Goal: Information Seeking & Learning: Learn about a topic

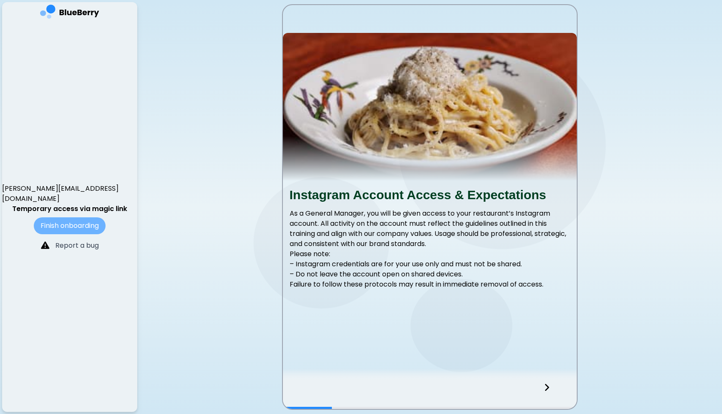
click at [49, 221] on button "Finish onboarding" at bounding box center [70, 225] width 72 height 17
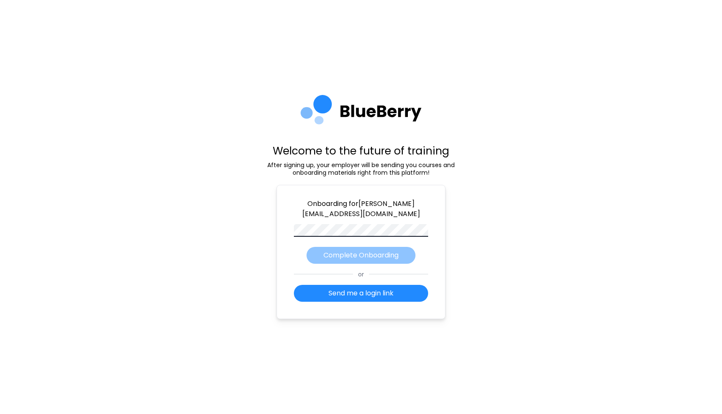
click at [584, 192] on div "Welcome to the future of training After signing up, your employer will be sendi…" at bounding box center [361, 207] width 722 height 414
click at [369, 256] on p "Complete Onboarding" at bounding box center [360, 255] width 75 height 10
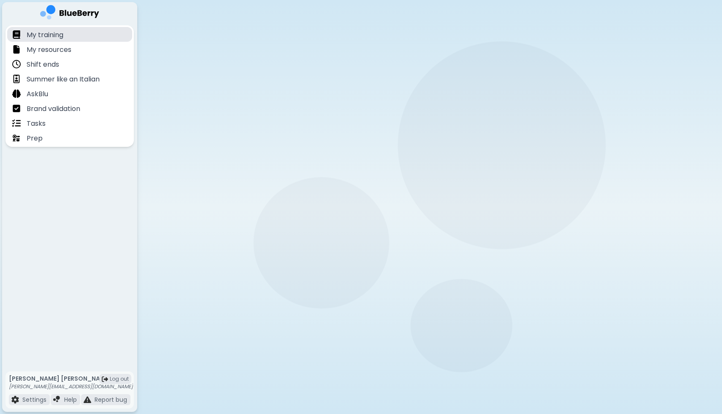
click at [43, 35] on p "My training" at bounding box center [45, 35] width 37 height 10
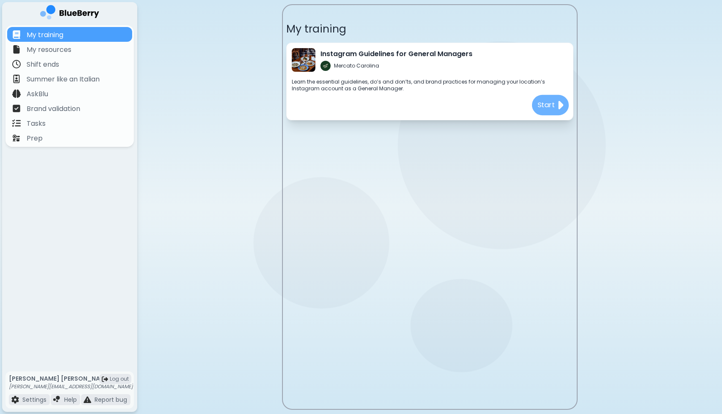
click at [556, 106] on div "Start" at bounding box center [550, 105] width 37 height 20
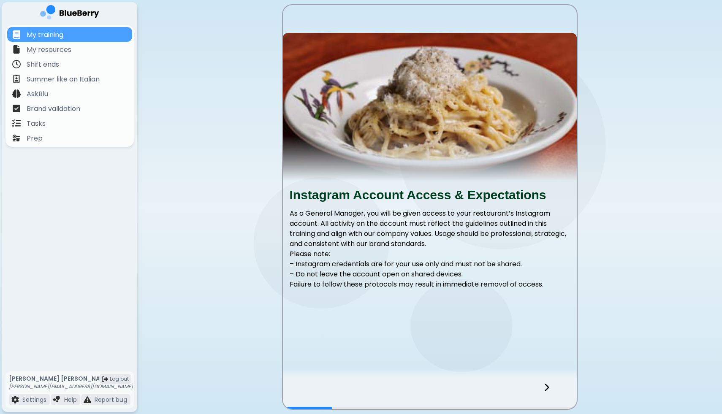
click at [548, 384] on icon at bounding box center [547, 387] width 6 height 9
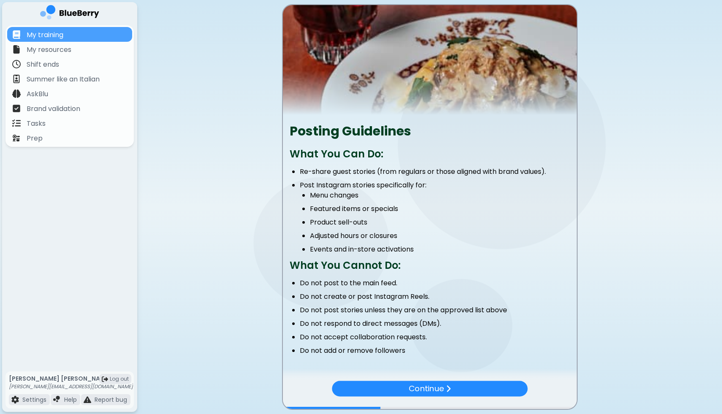
scroll to position [80, 0]
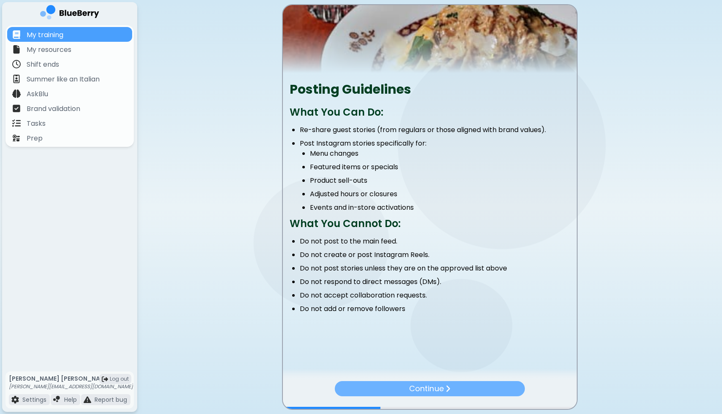
click at [430, 391] on p "Continue" at bounding box center [426, 389] width 34 height 12
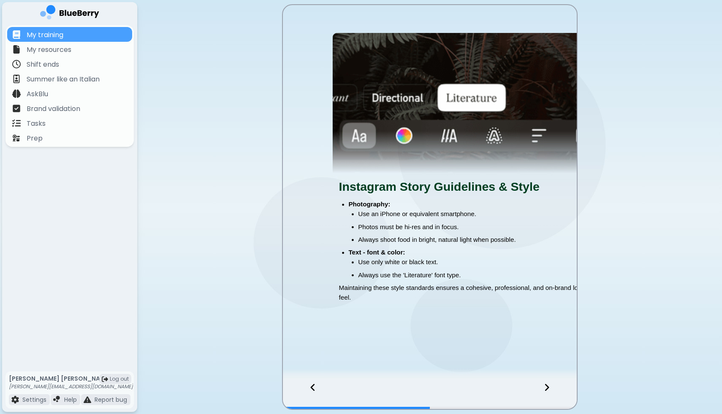
scroll to position [0, 0]
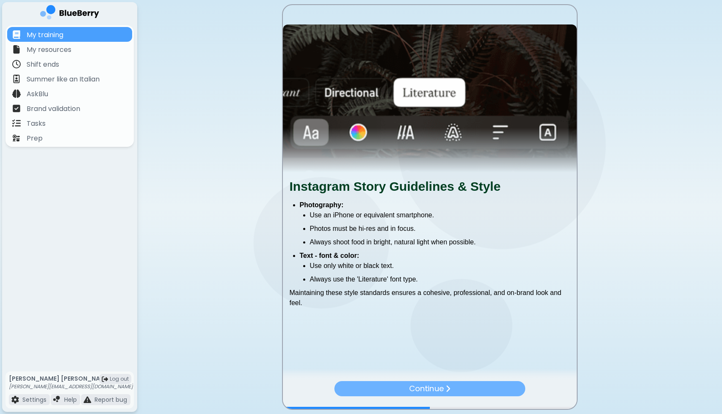
click at [437, 389] on p "Continue" at bounding box center [426, 389] width 34 height 12
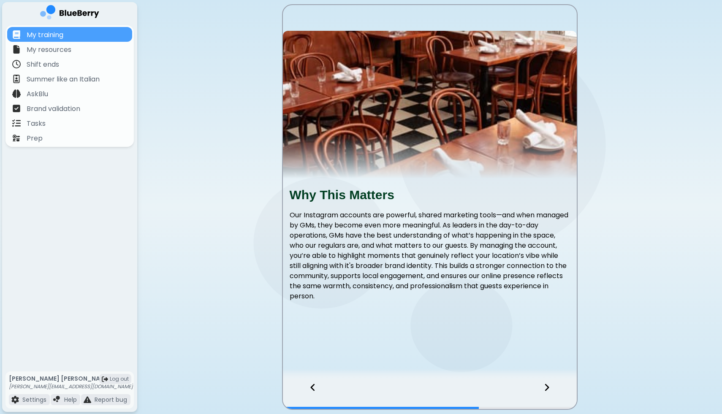
click at [546, 385] on icon at bounding box center [547, 387] width 4 height 7
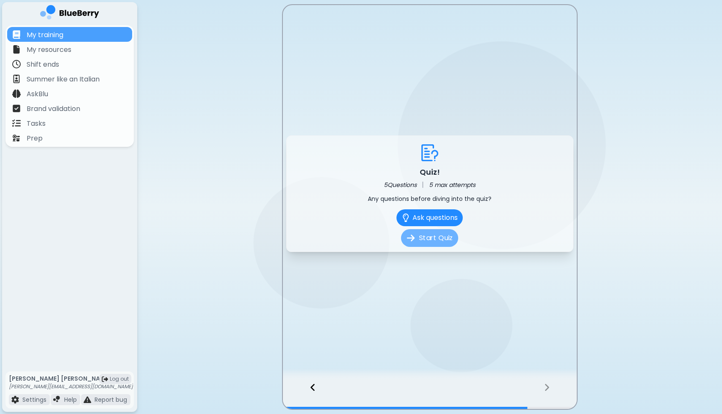
click at [434, 238] on button "Start Quiz" at bounding box center [429, 238] width 57 height 18
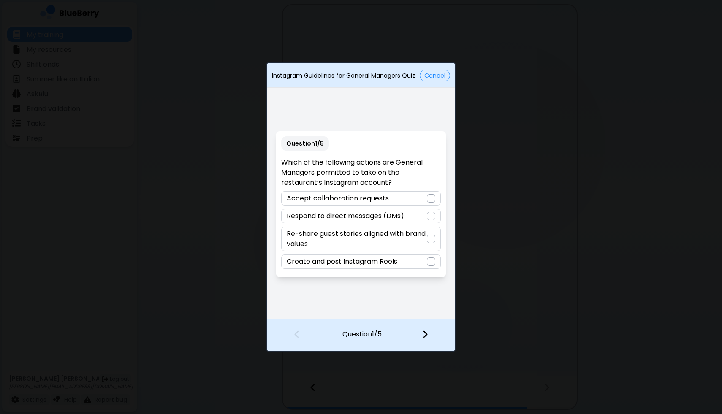
click at [432, 240] on div at bounding box center [431, 239] width 8 height 8
click at [424, 334] on img at bounding box center [425, 334] width 6 height 9
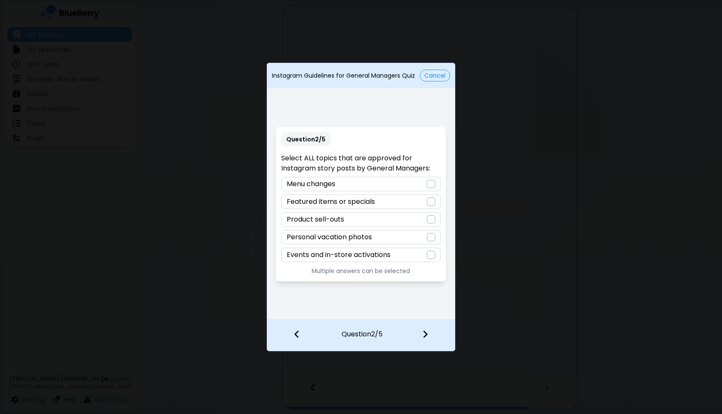
click at [429, 184] on div at bounding box center [431, 184] width 8 height 8
click at [431, 201] on div at bounding box center [431, 202] width 8 height 8
click at [432, 254] on div at bounding box center [431, 255] width 8 height 8
click at [427, 220] on div at bounding box center [431, 219] width 8 height 8
click at [425, 333] on img at bounding box center [425, 334] width 6 height 9
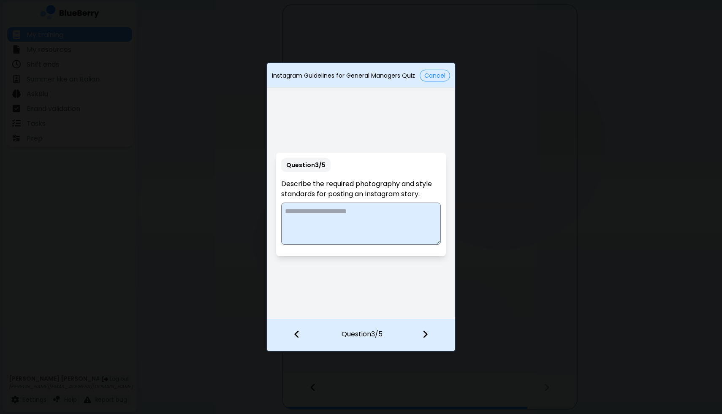
click at [356, 218] on textarea at bounding box center [360, 224] width 159 height 42
click at [431, 79] on button "Cancel" at bounding box center [435, 76] width 30 height 12
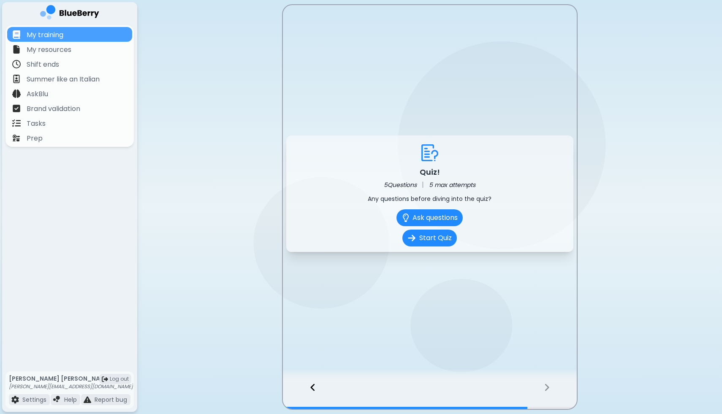
click at [308, 385] on div at bounding box center [309, 395] width 52 height 28
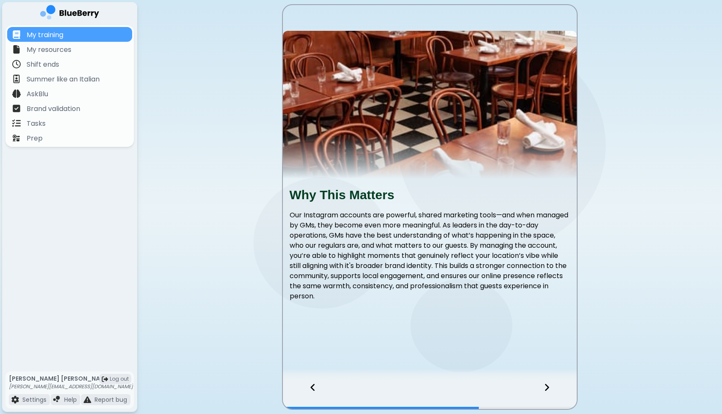
click at [309, 385] on div at bounding box center [309, 395] width 52 height 28
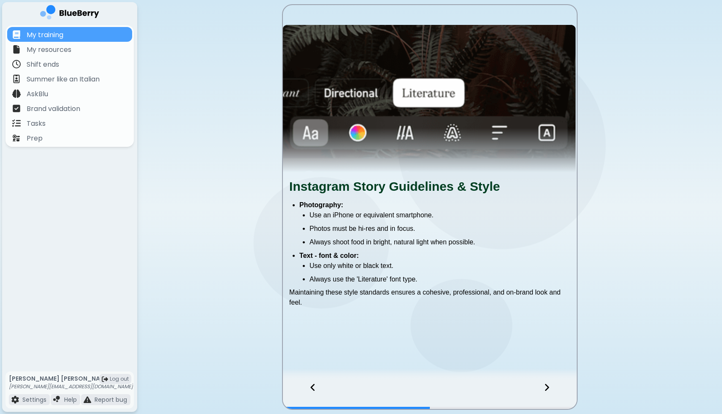
click at [309, 385] on div at bounding box center [309, 395] width 52 height 28
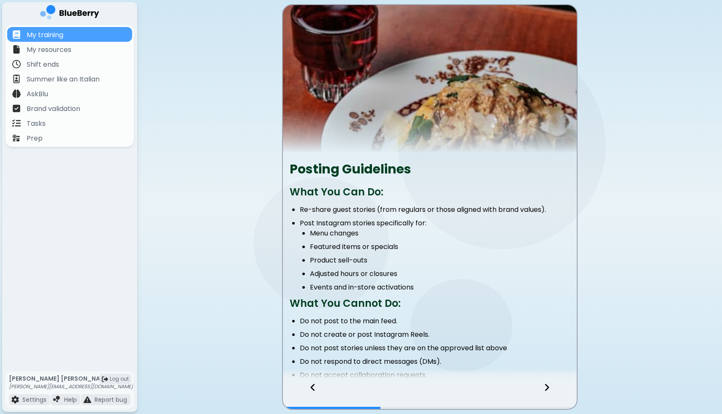
click at [545, 391] on icon at bounding box center [547, 387] width 4 height 7
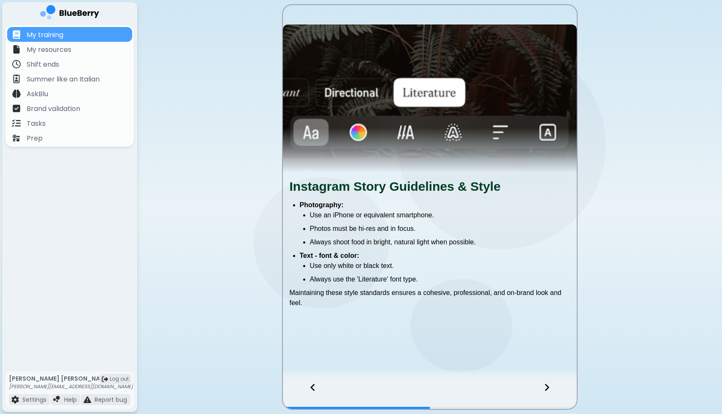
click at [546, 384] on icon at bounding box center [547, 387] width 6 height 9
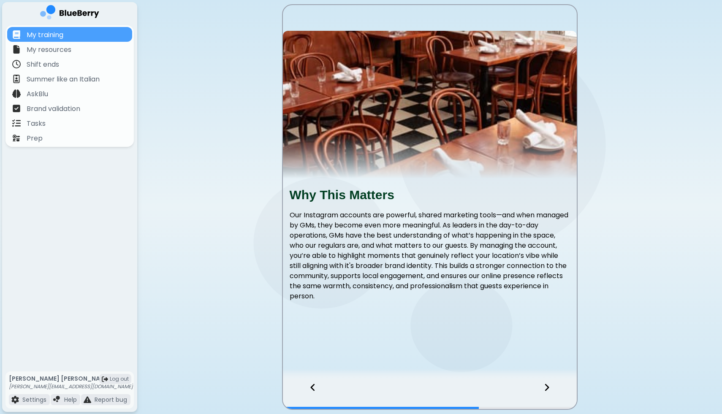
click at [546, 384] on icon at bounding box center [547, 387] width 6 height 9
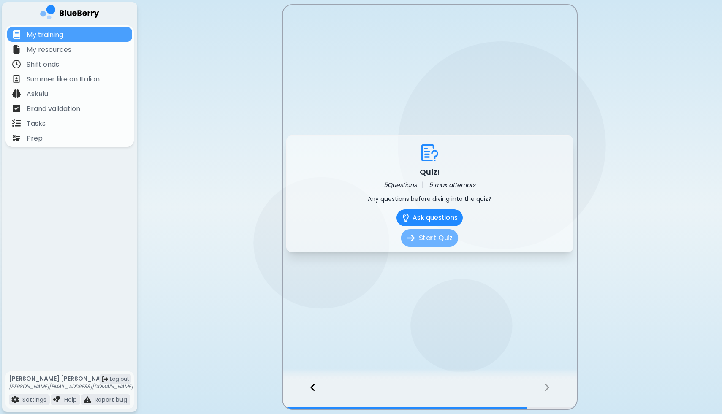
click at [434, 243] on button "Start Quiz" at bounding box center [429, 238] width 57 height 18
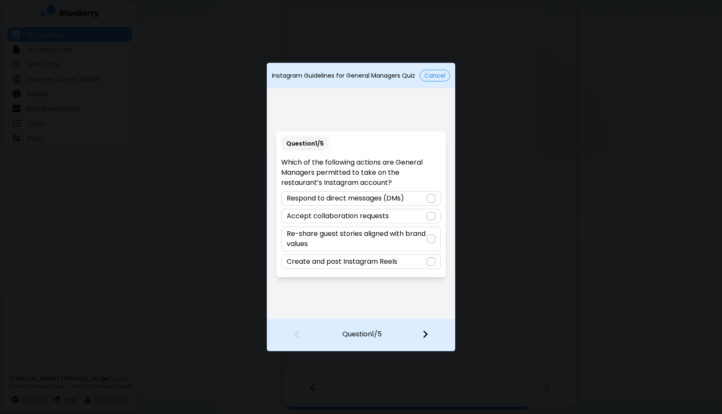
click at [429, 242] on div at bounding box center [431, 239] width 8 height 8
click at [423, 333] on img at bounding box center [425, 334] width 6 height 9
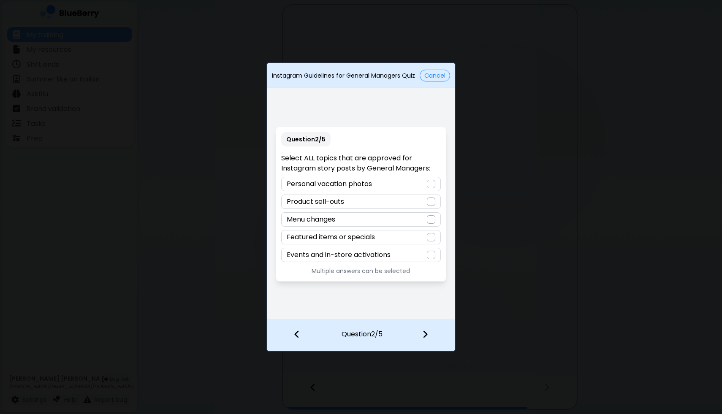
click at [430, 203] on div at bounding box center [431, 202] width 8 height 8
click at [430, 213] on div "Menu changes" at bounding box center [360, 219] width 159 height 14
click at [432, 241] on div at bounding box center [431, 237] width 8 height 8
click at [431, 253] on div at bounding box center [431, 255] width 8 height 8
click at [424, 331] on img at bounding box center [425, 334] width 6 height 9
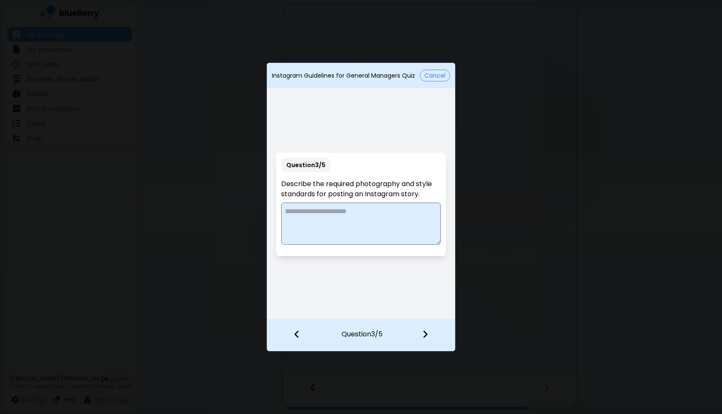
click at [340, 231] on textarea at bounding box center [360, 224] width 159 height 42
type textarea "*"
type textarea "**********"
click at [427, 334] on img at bounding box center [425, 334] width 6 height 9
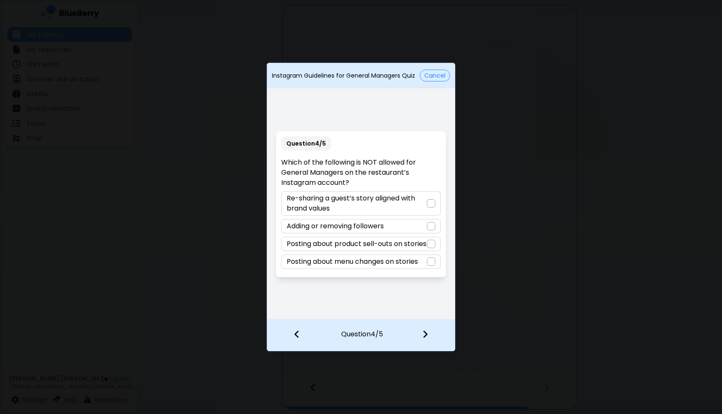
click at [428, 222] on div at bounding box center [431, 226] width 8 height 8
click at [431, 245] on div at bounding box center [431, 244] width 8 height 8
click at [431, 245] on img at bounding box center [431, 244] width 6 height 7
click at [429, 225] on div at bounding box center [431, 226] width 8 height 8
click at [423, 331] on img at bounding box center [425, 334] width 6 height 9
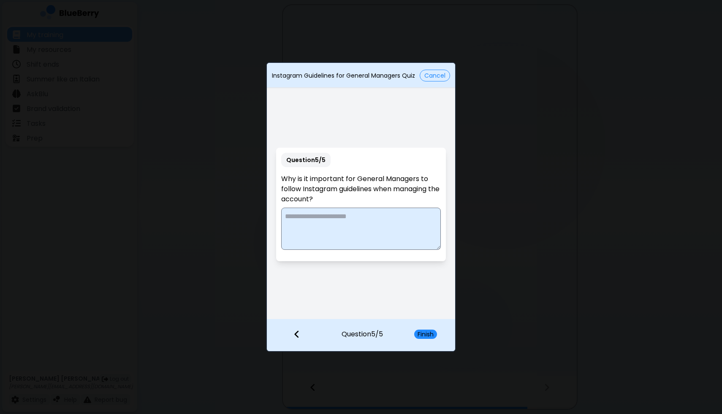
click at [356, 231] on textarea at bounding box center [360, 229] width 159 height 42
type textarea "*"
type textarea "**********"
click at [427, 334] on button "Finish" at bounding box center [425, 334] width 23 height 9
